Goal: Information Seeking & Learning: Learn about a topic

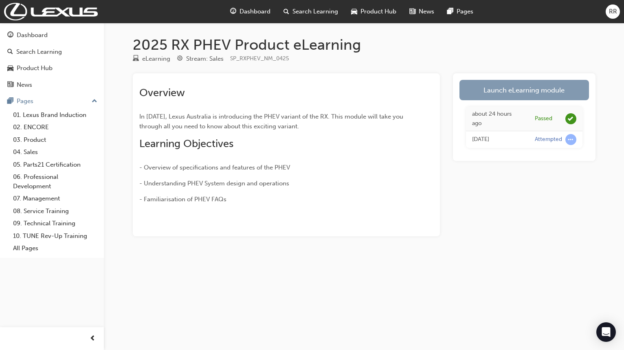
click at [516, 86] on link "Launch eLearning module" at bounding box center [524, 90] width 130 height 20
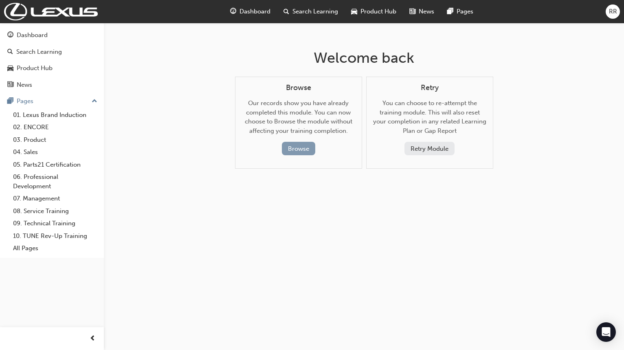
click at [294, 152] on button "Browse" at bounding box center [298, 148] width 33 height 13
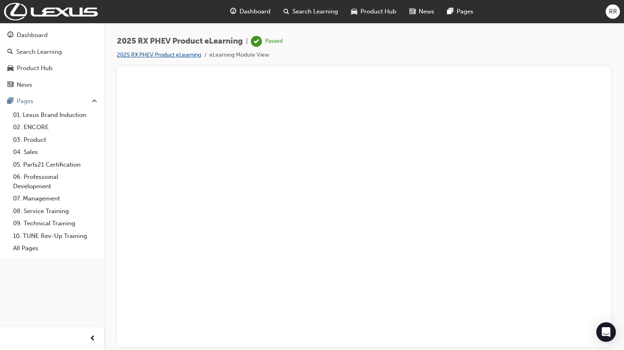
click at [185, 54] on link "2025 RX PHEV Product eLearning" at bounding box center [159, 54] width 84 height 7
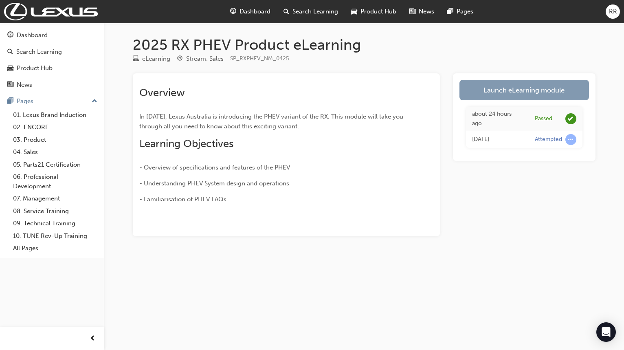
click at [508, 93] on link "Launch eLearning module" at bounding box center [524, 90] width 130 height 20
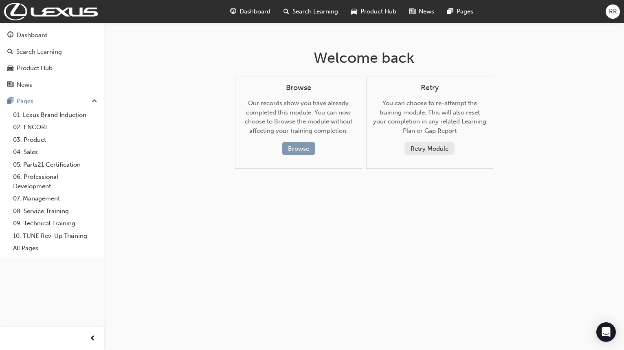
click at [307, 151] on button "Browse" at bounding box center [298, 148] width 33 height 13
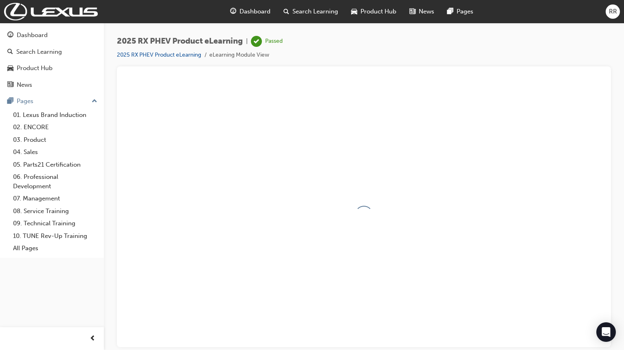
click at [611, 13] on span "RR" at bounding box center [613, 11] width 8 height 9
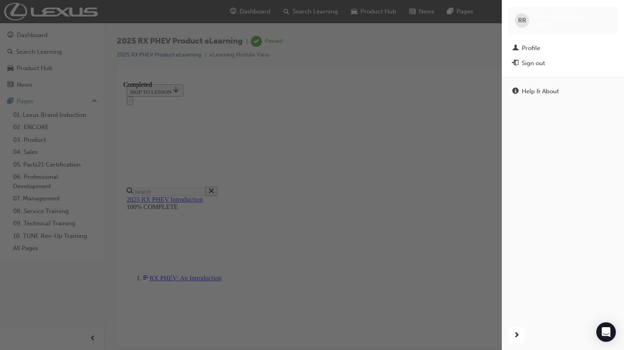
scroll to position [29, 0]
click at [431, 125] on div "button" at bounding box center [251, 175] width 502 height 350
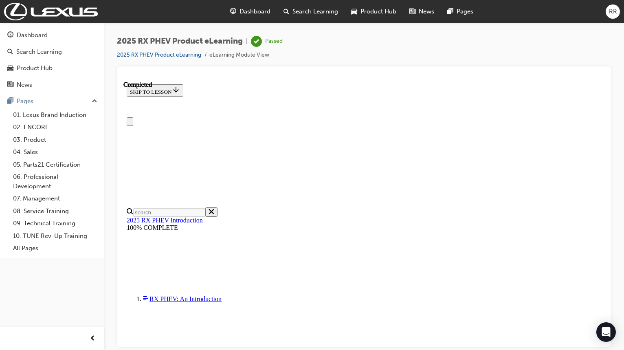
scroll to position [0, 0]
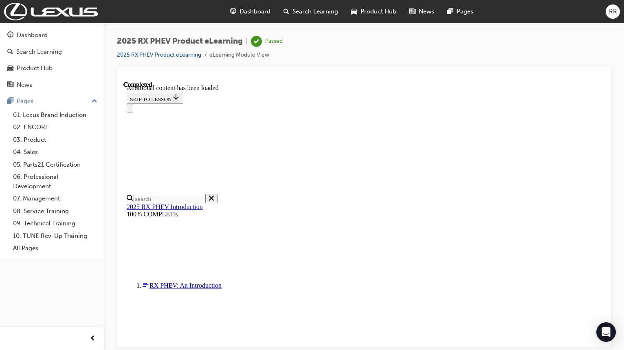
scroll to position [29, 0]
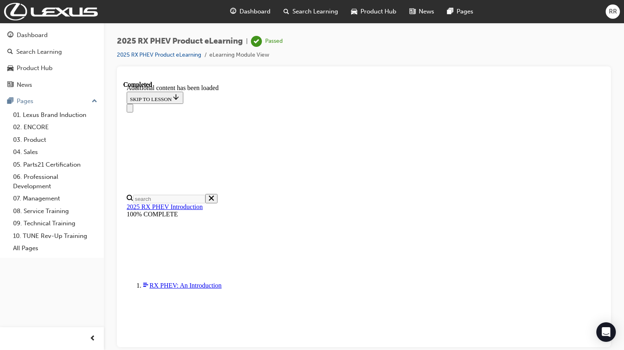
scroll to position [191, 0]
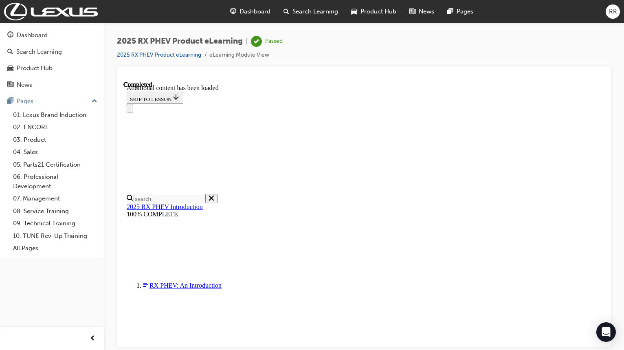
scroll to position [477, 0]
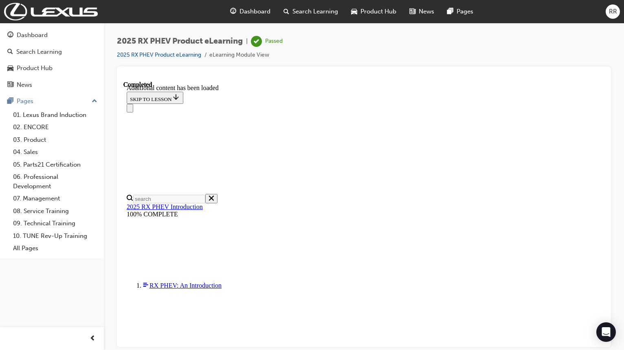
scroll to position [989, 0]
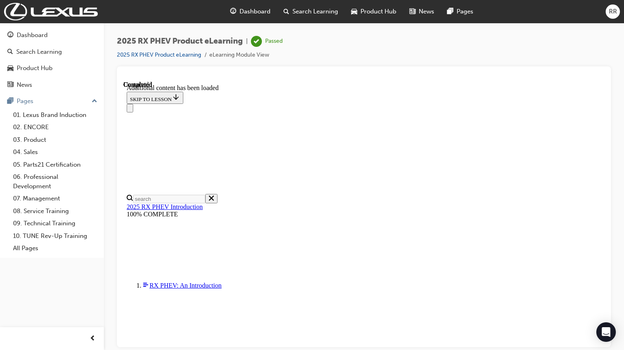
radio input "true"
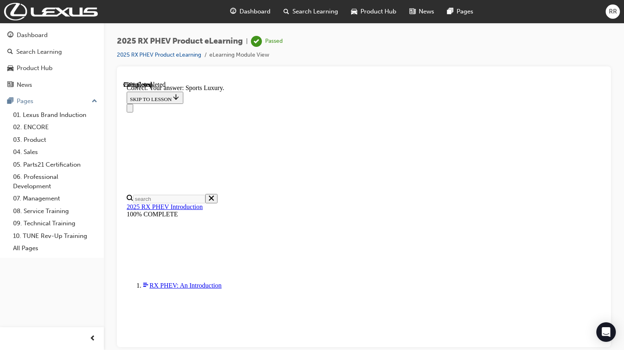
radio input "true"
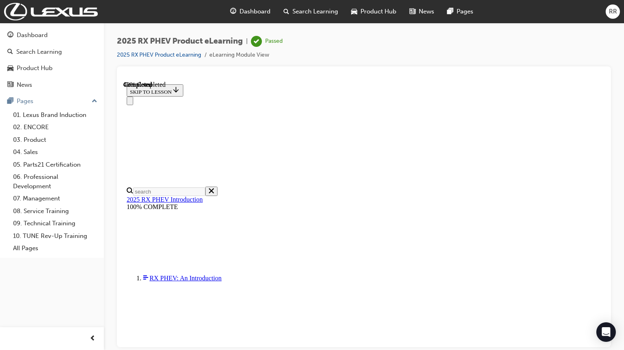
scroll to position [93, 0]
radio input "true"
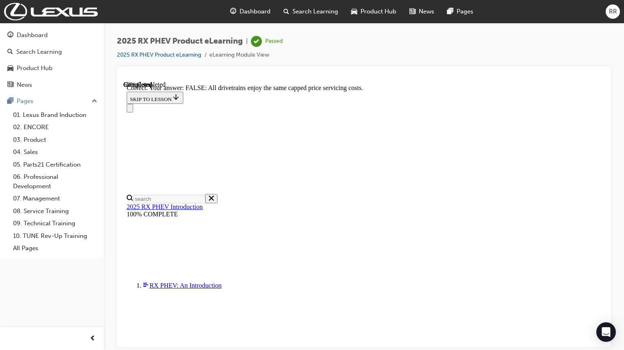
scroll to position [136, 0]
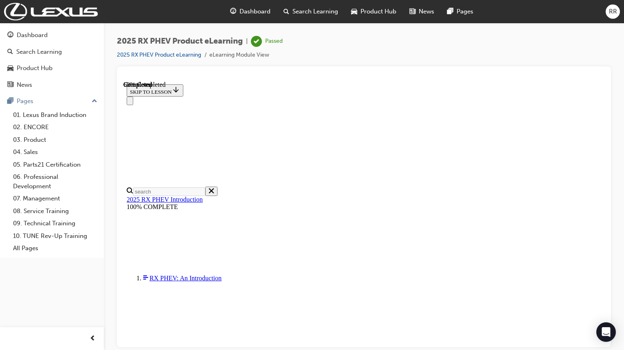
scroll to position [81, 0]
radio input "true"
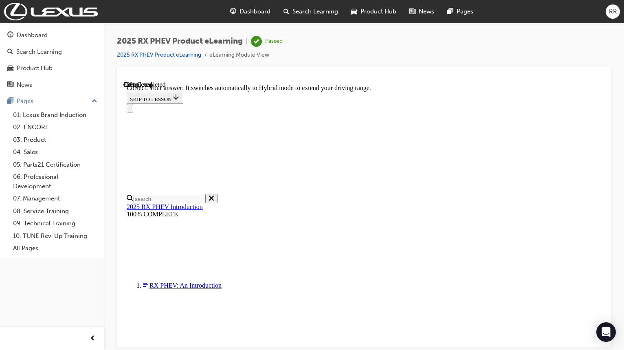
scroll to position [163, 0]
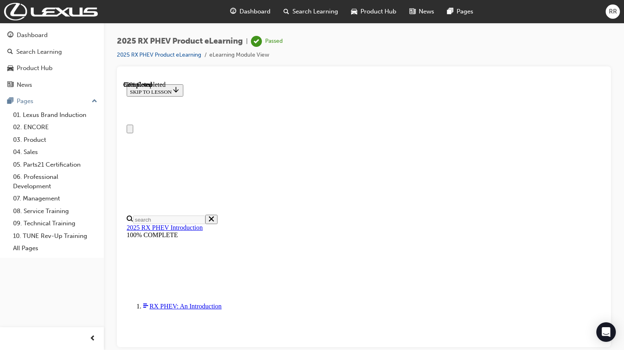
scroll to position [41, 0]
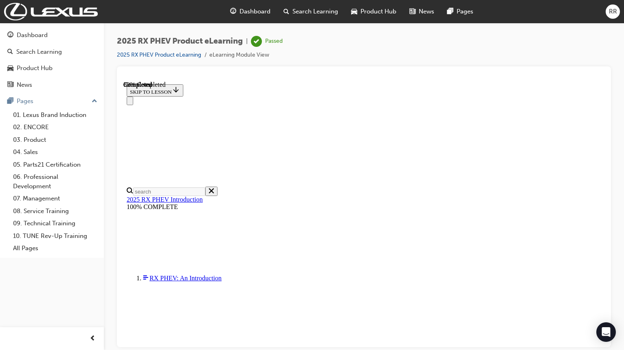
radio input "true"
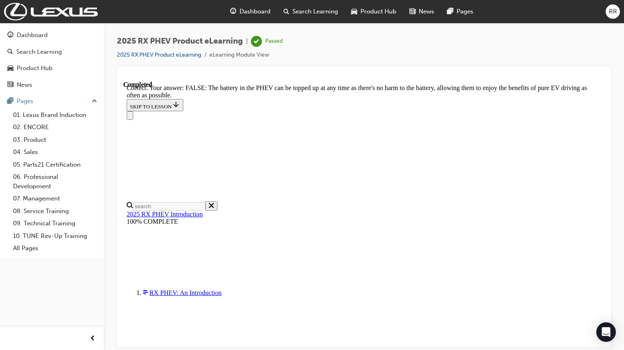
scroll to position [145, 0]
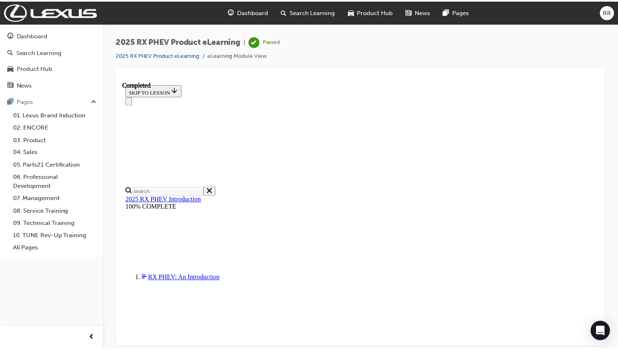
scroll to position [0, 0]
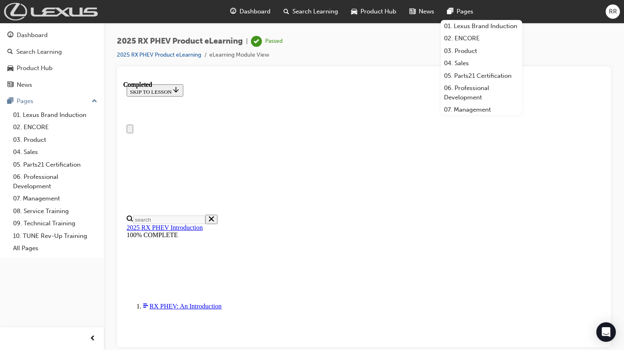
click at [58, 8] on img at bounding box center [51, 12] width 94 height 18
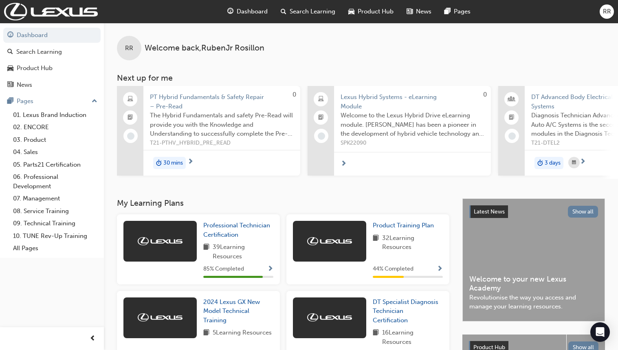
click at [611, 14] on div "RR" at bounding box center [607, 11] width 14 height 14
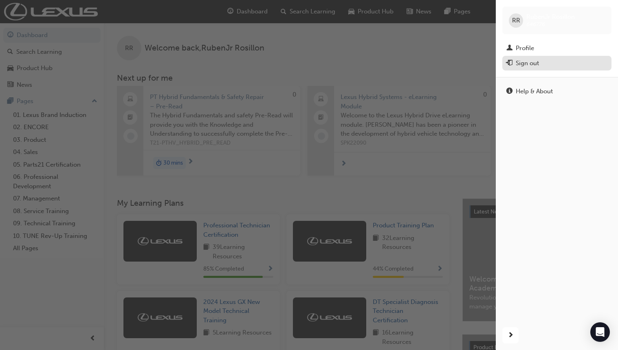
click at [531, 61] on div "Sign out" at bounding box center [527, 63] width 23 height 9
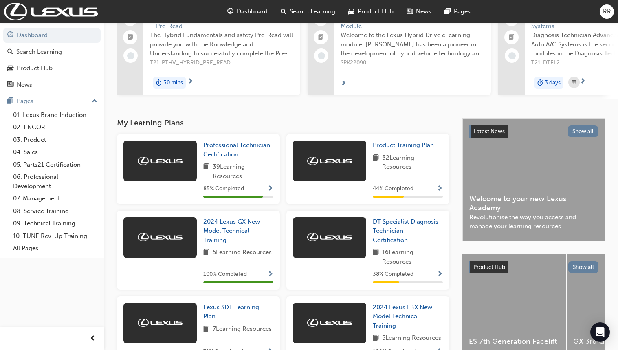
scroll to position [73, 0]
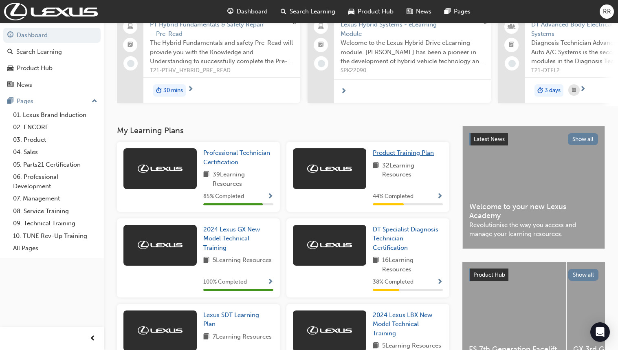
click at [418, 155] on span "Product Training Plan" at bounding box center [403, 152] width 61 height 7
